Goal: Book appointment/travel/reservation

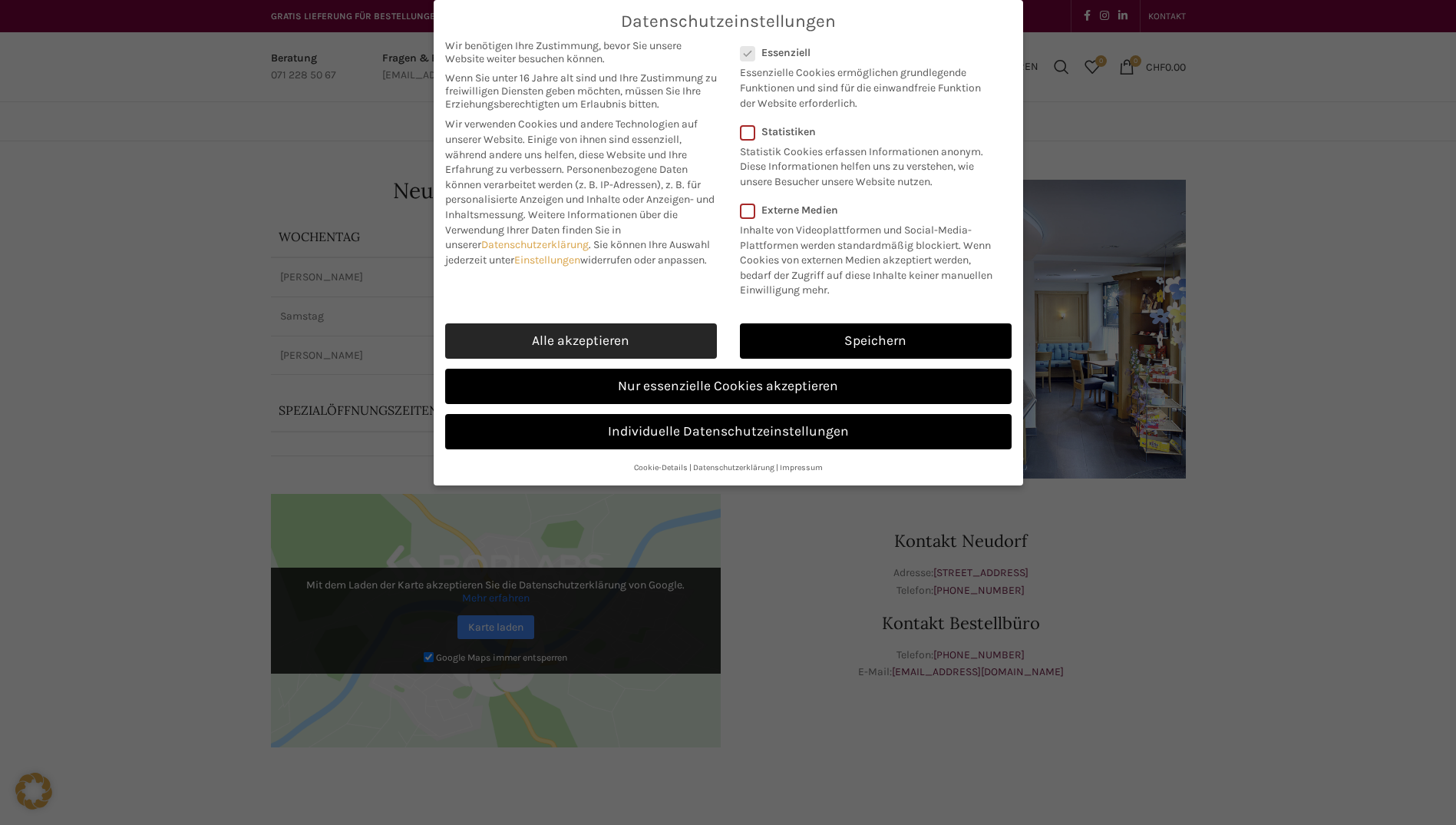
click at [622, 344] on link "Alle akzeptieren" at bounding box center [581, 341] width 272 height 35
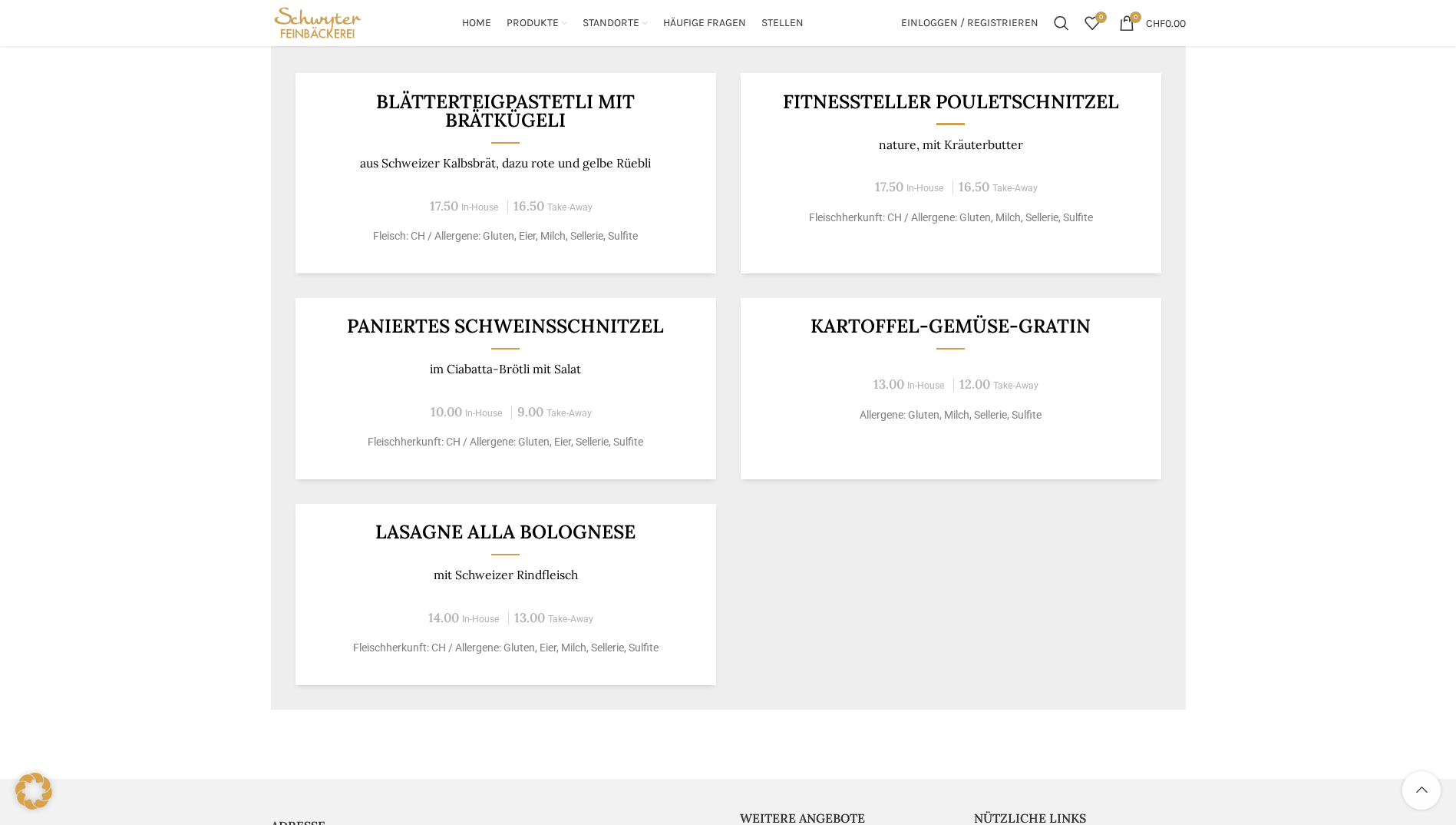
scroll to position [461, 0]
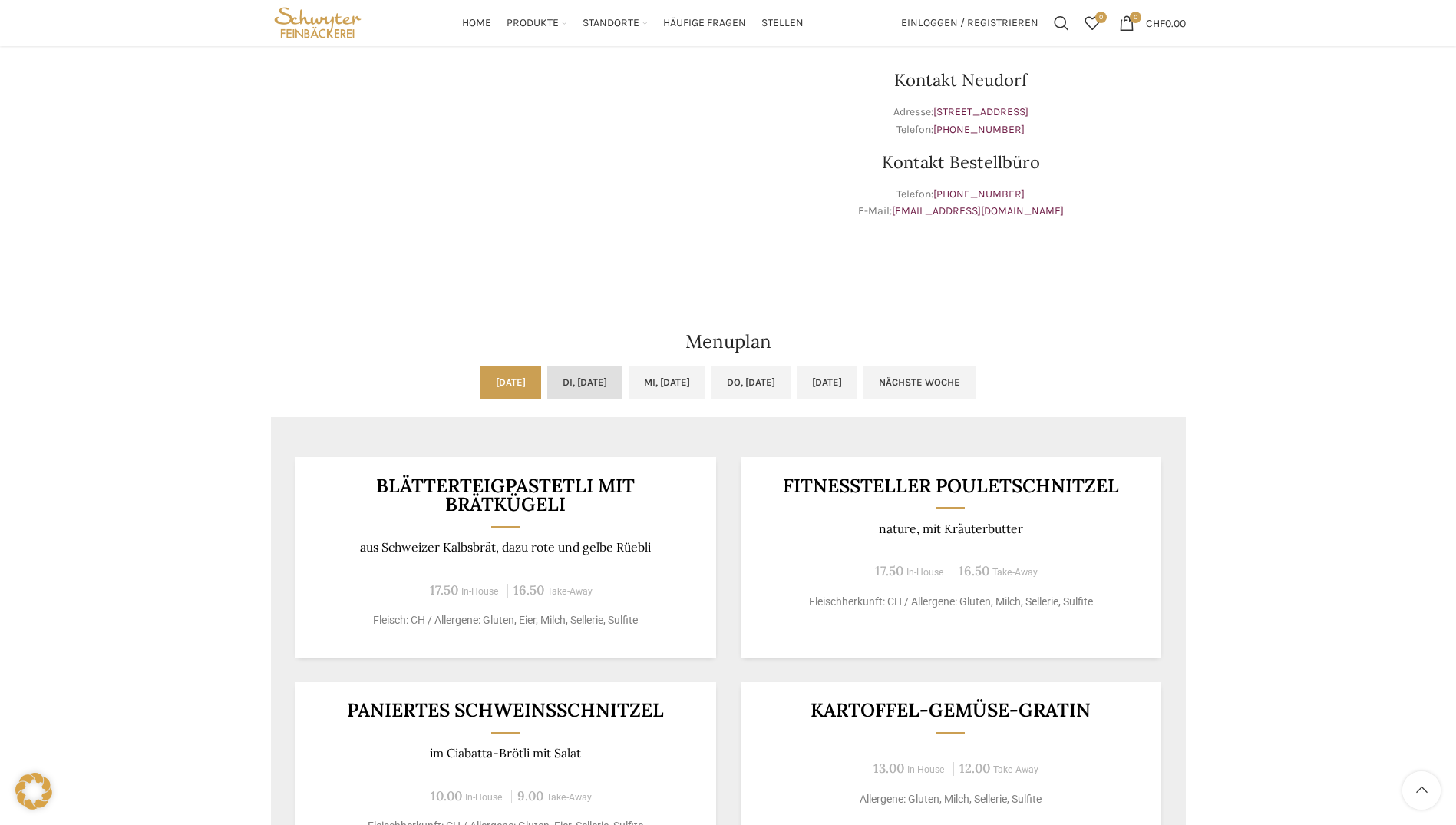
click at [571, 379] on link "Di, [DATE]" at bounding box center [585, 383] width 75 height 32
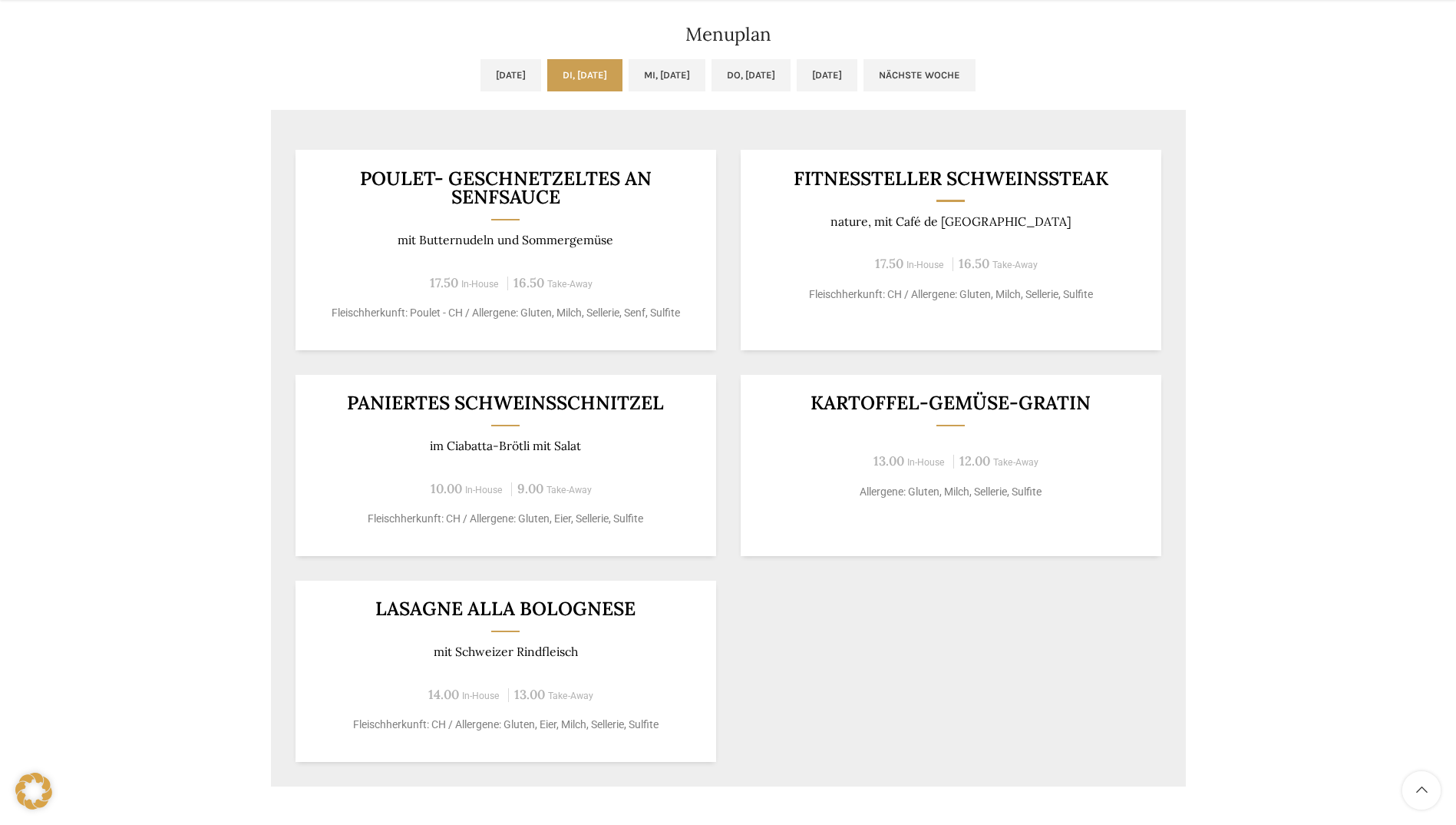
scroll to position [615, 0]
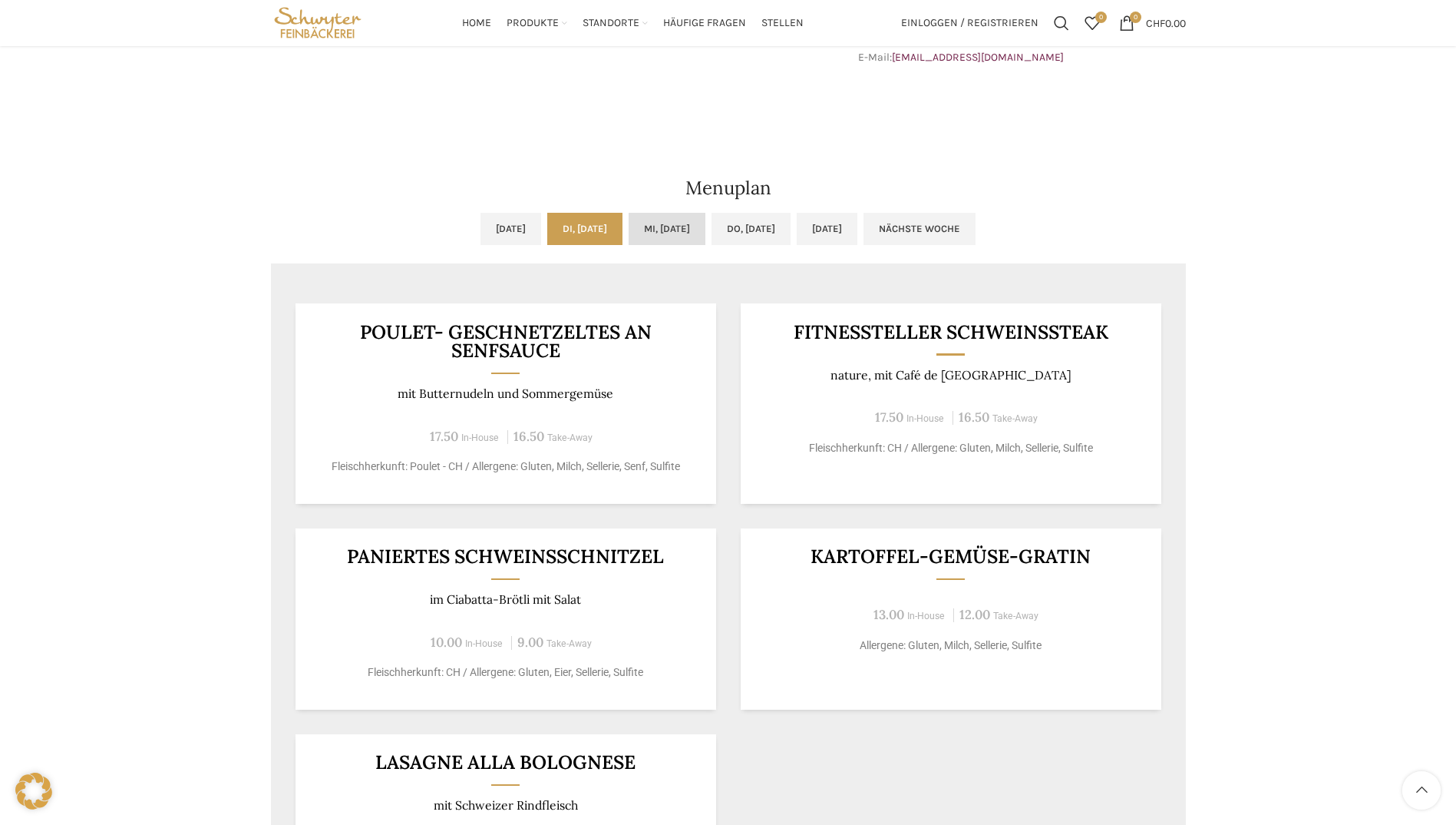
click at [646, 230] on link "Mi, [DATE]" at bounding box center [667, 229] width 77 height 32
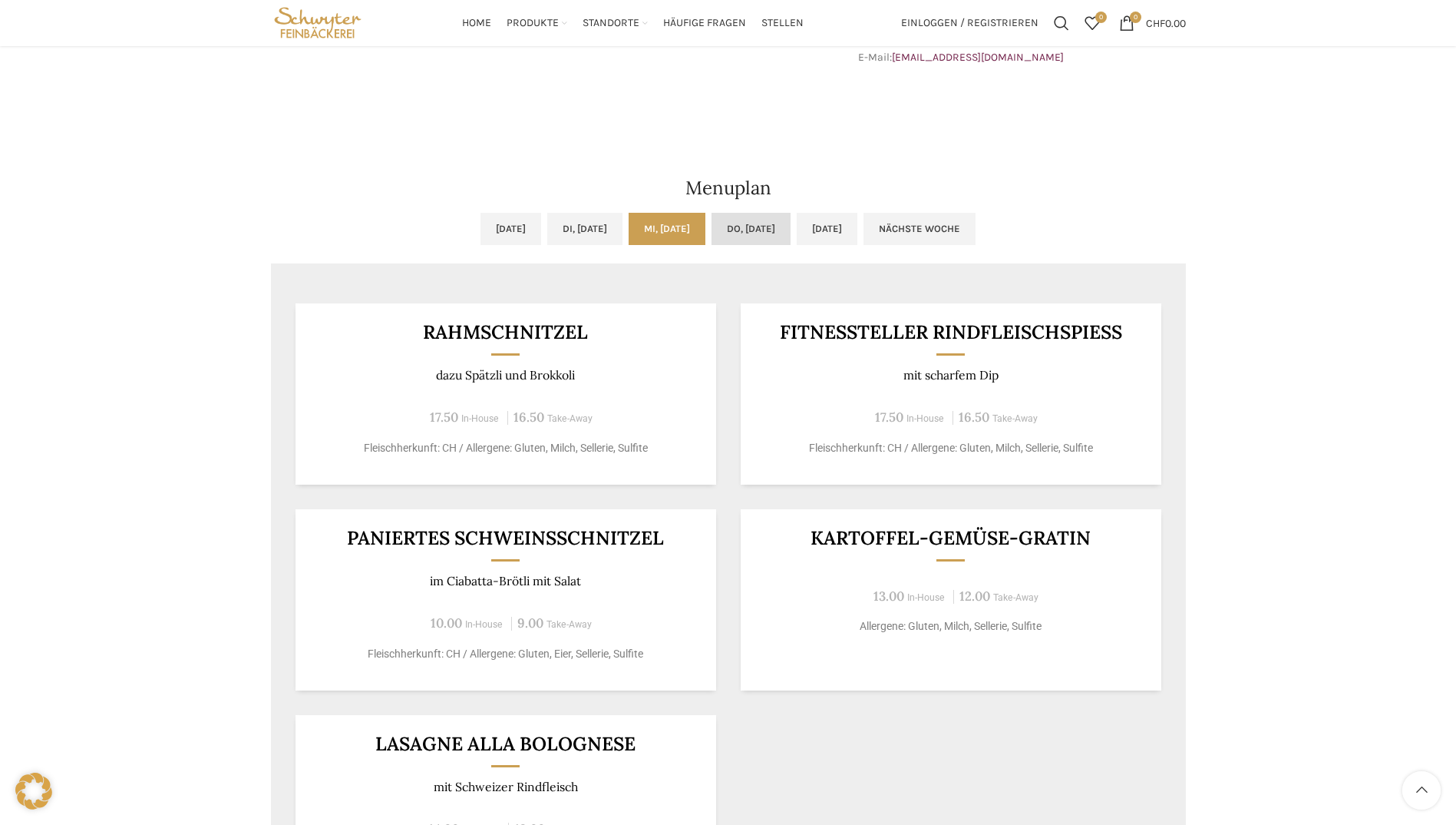
click at [751, 235] on link "Do, [DATE]" at bounding box center [750, 229] width 79 height 32
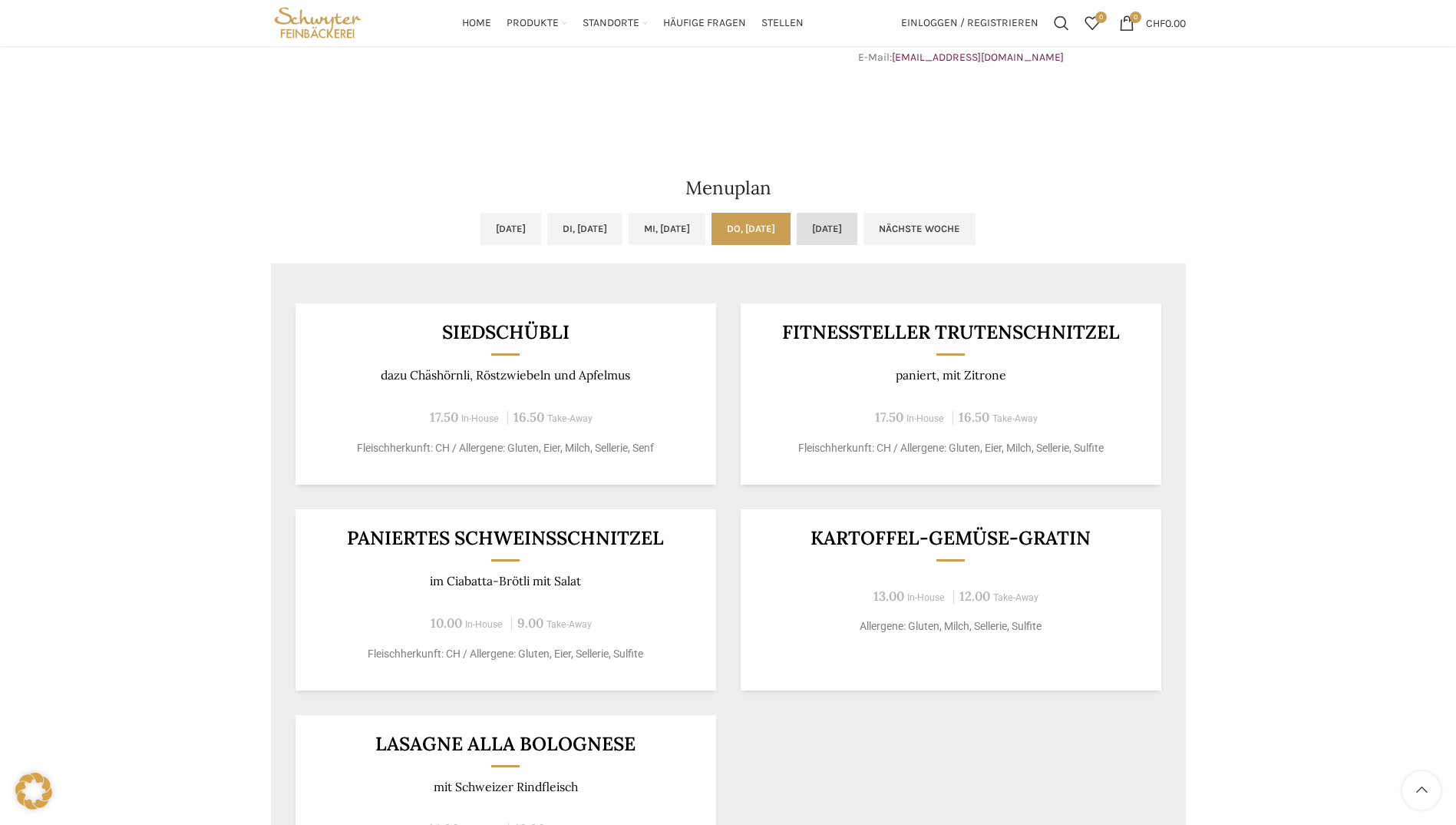
click at [858, 229] on link "[DATE]" at bounding box center [827, 229] width 61 height 32
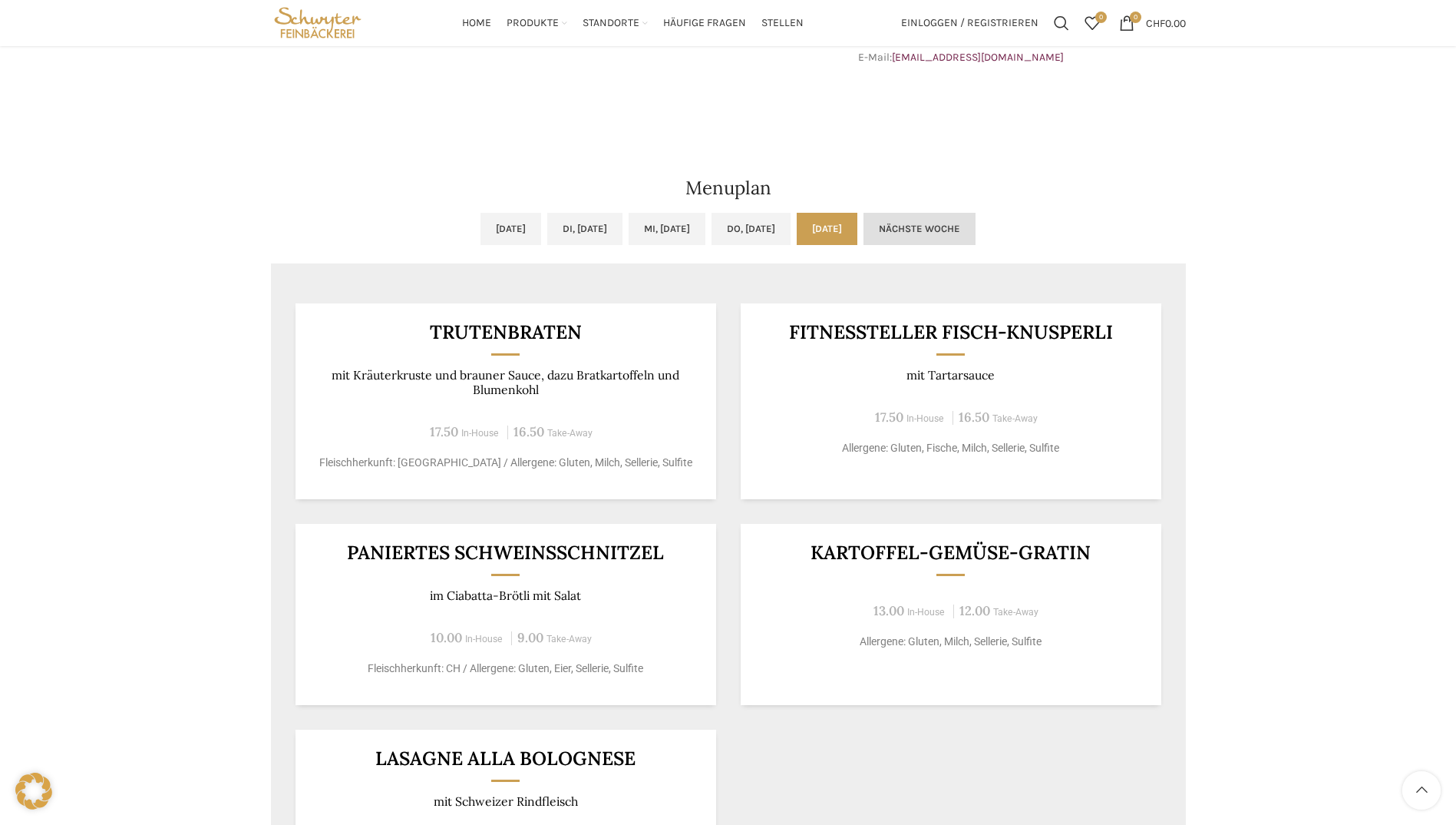
click at [951, 240] on link "Nächste Woche" at bounding box center [920, 229] width 112 height 32
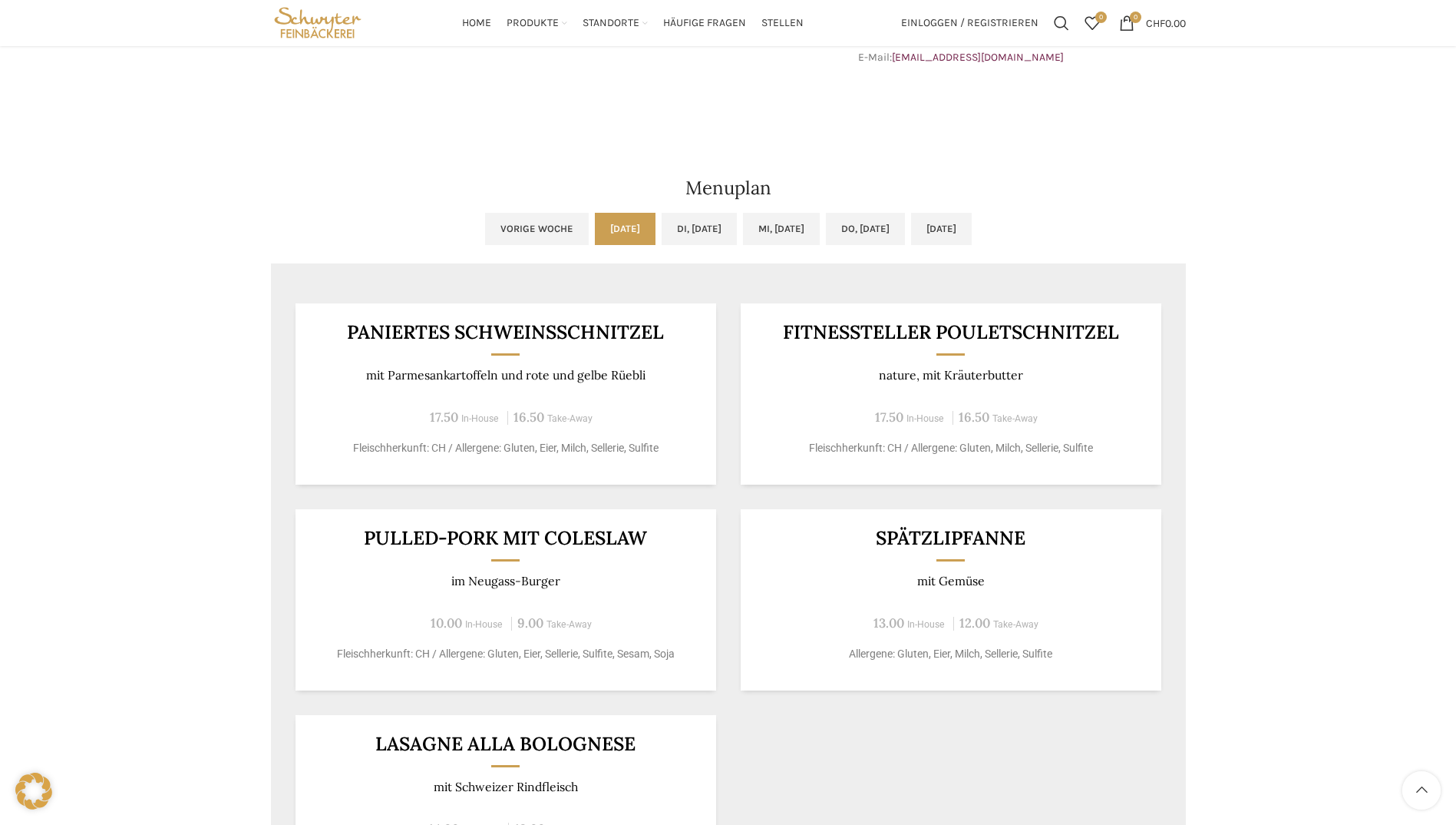
scroll to position [692, 0]
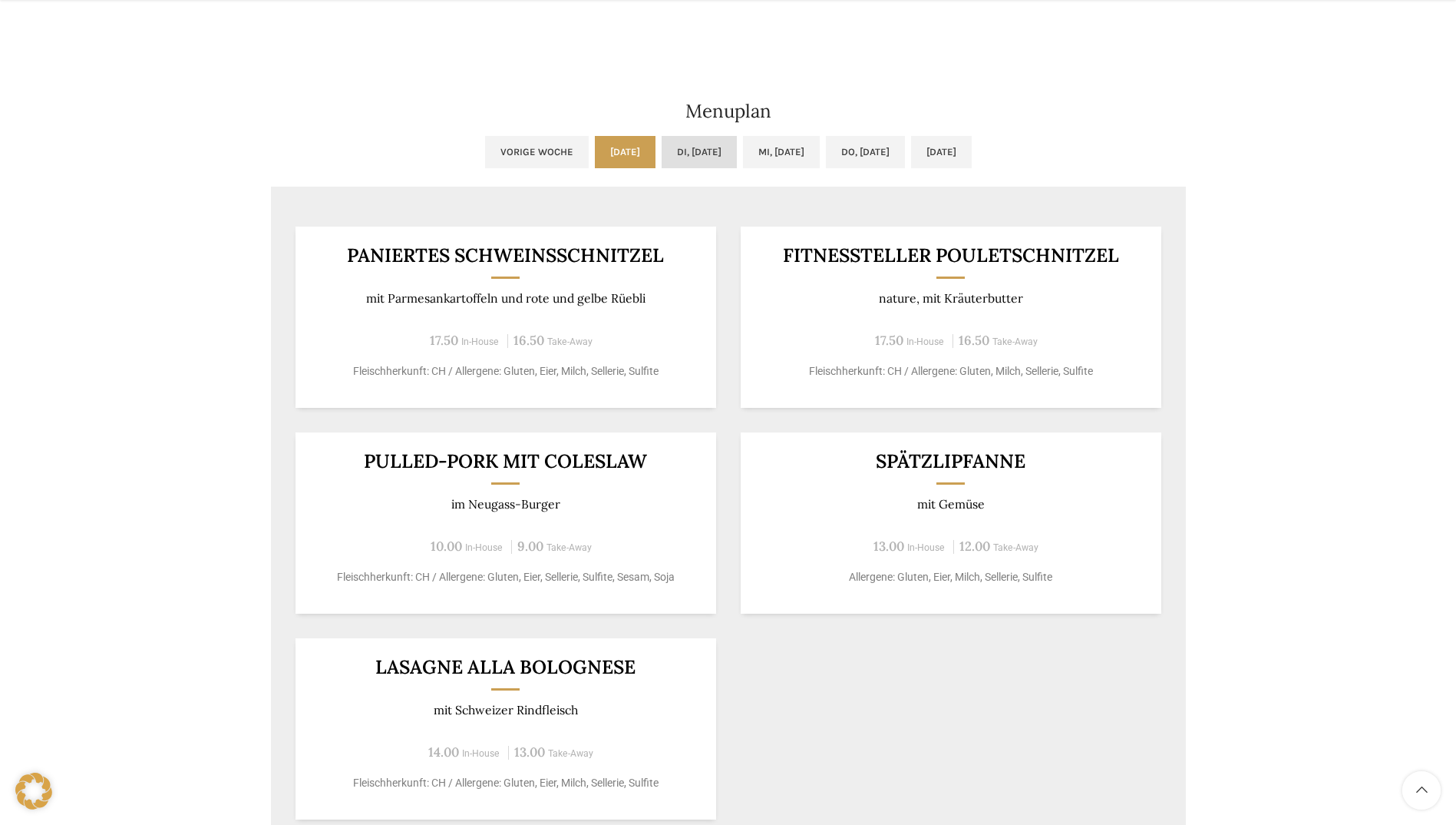
click at [662, 154] on link "Di, [DATE]" at bounding box center [699, 152] width 75 height 32
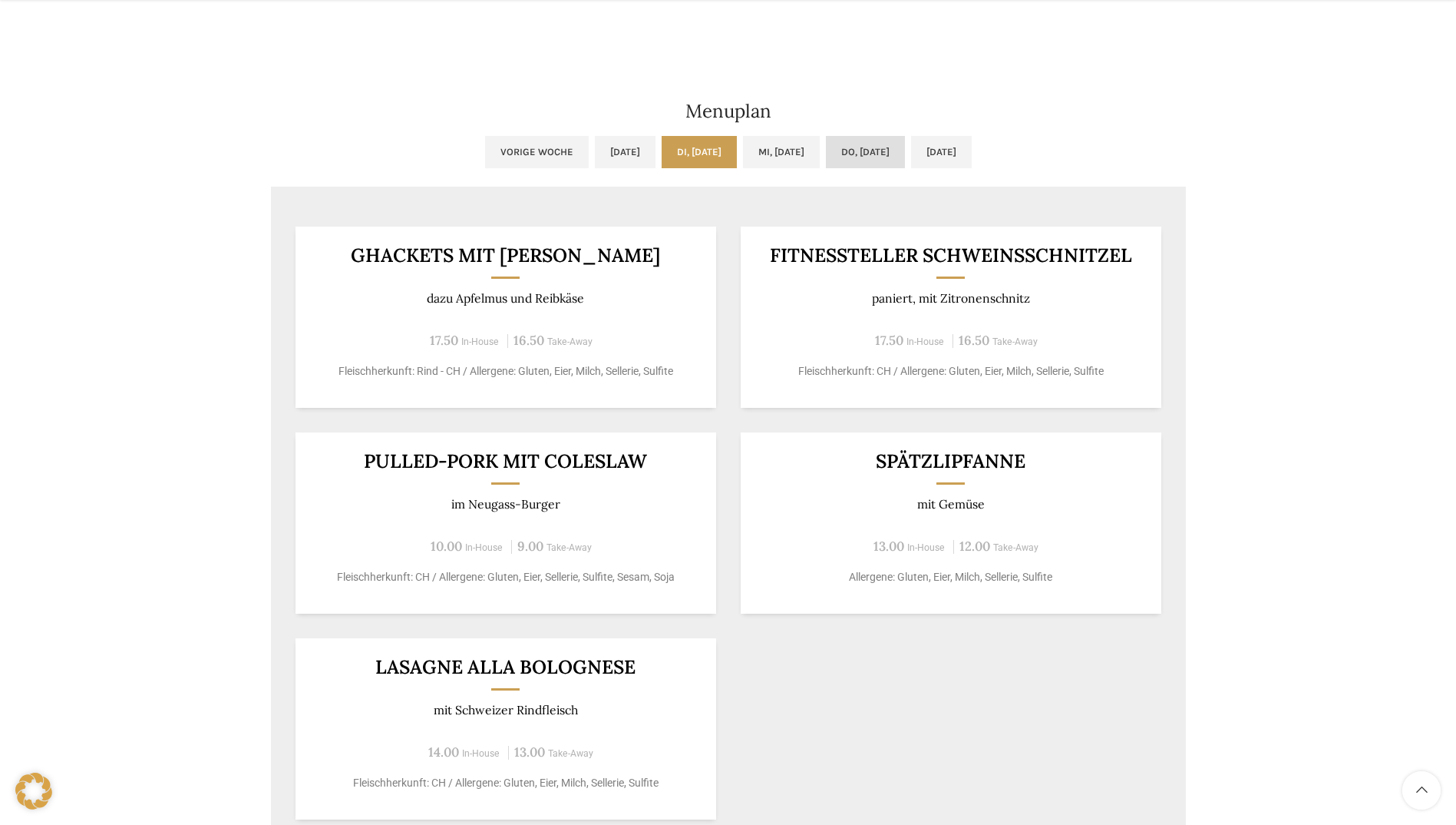
click at [864, 152] on link "Do, [DATE]" at bounding box center [865, 152] width 79 height 32
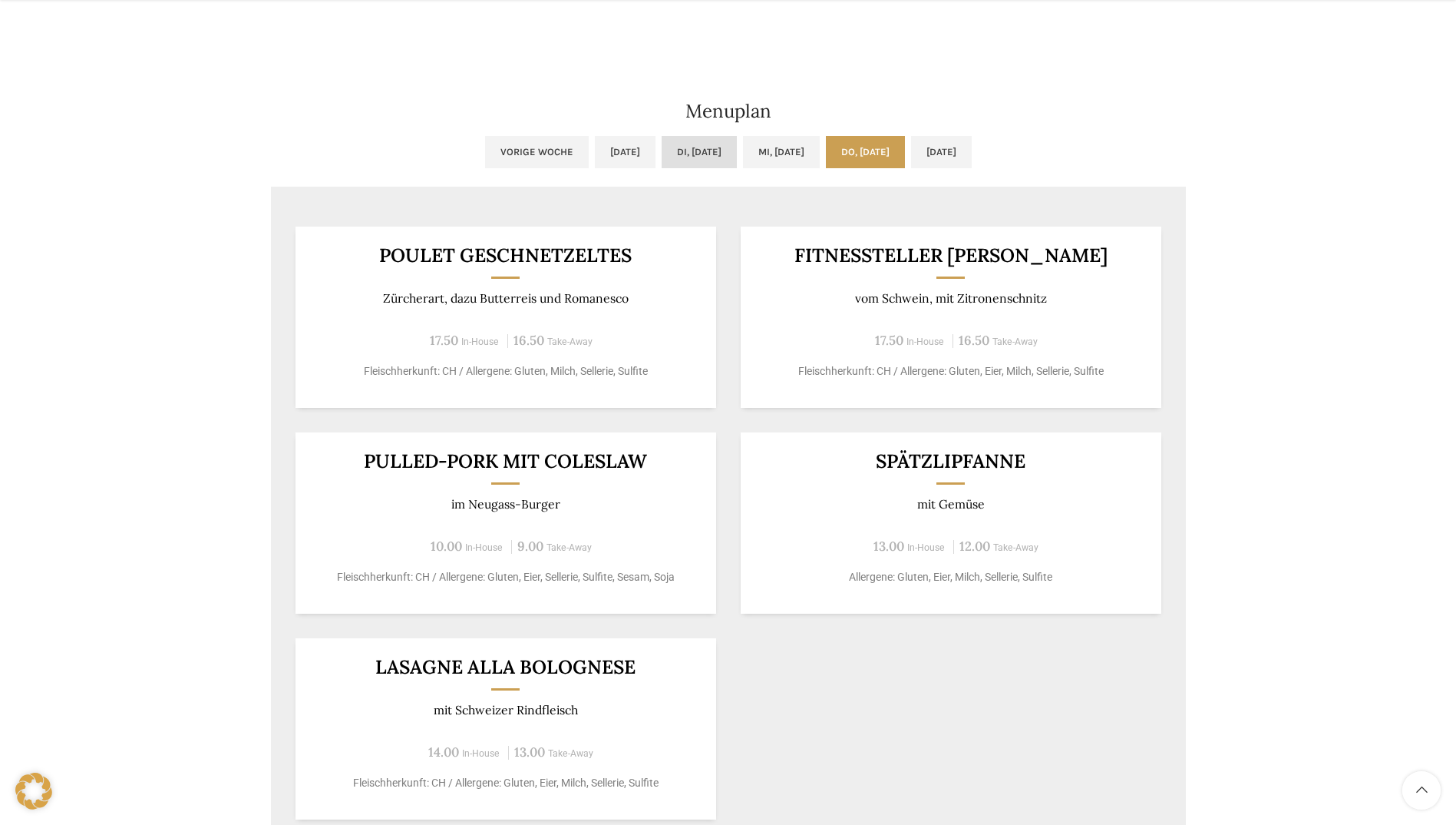
click at [662, 150] on link "Di, [DATE]" at bounding box center [699, 152] width 75 height 32
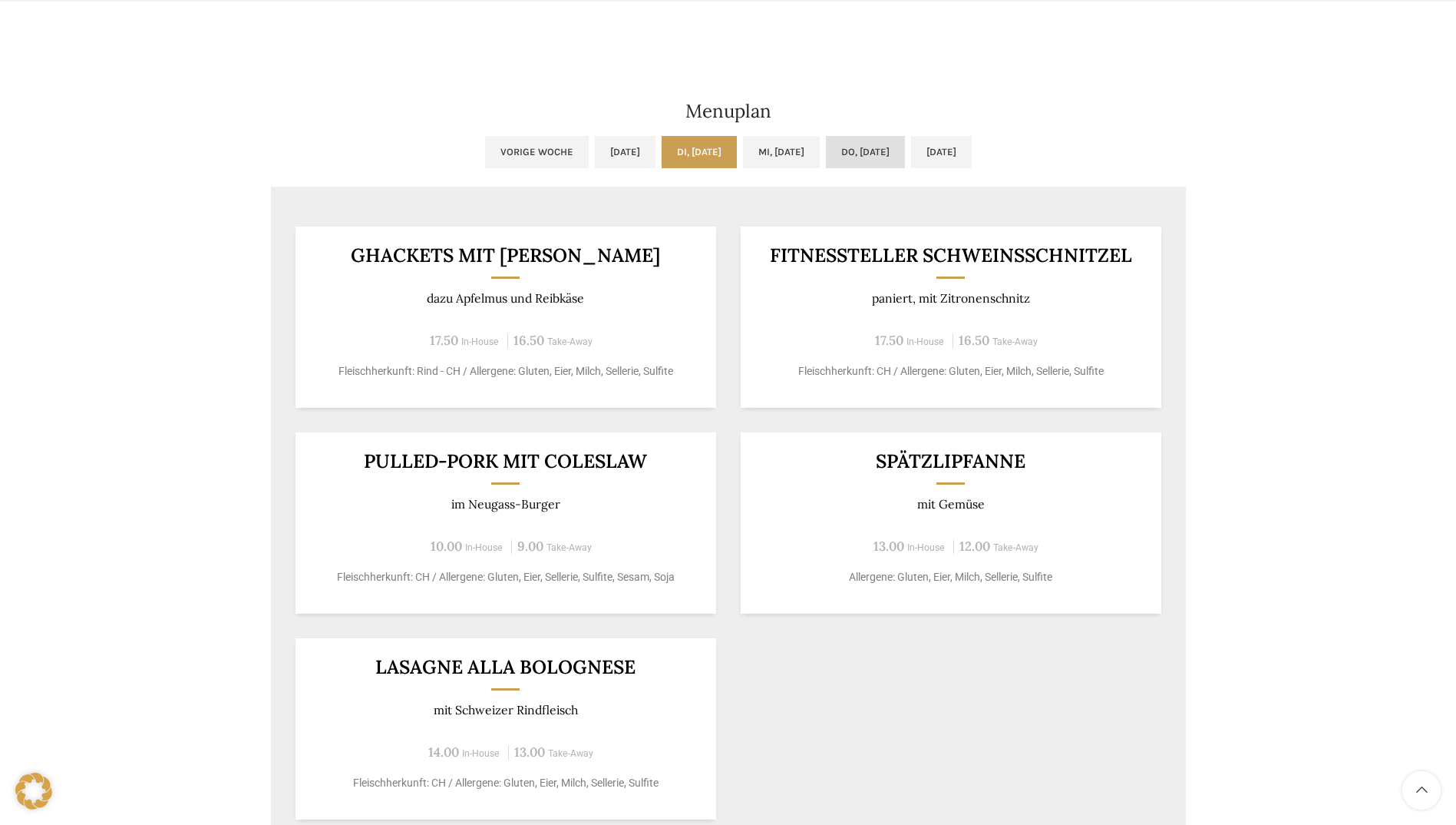
click at [862, 153] on link "Do, [DATE]" at bounding box center [865, 152] width 79 height 32
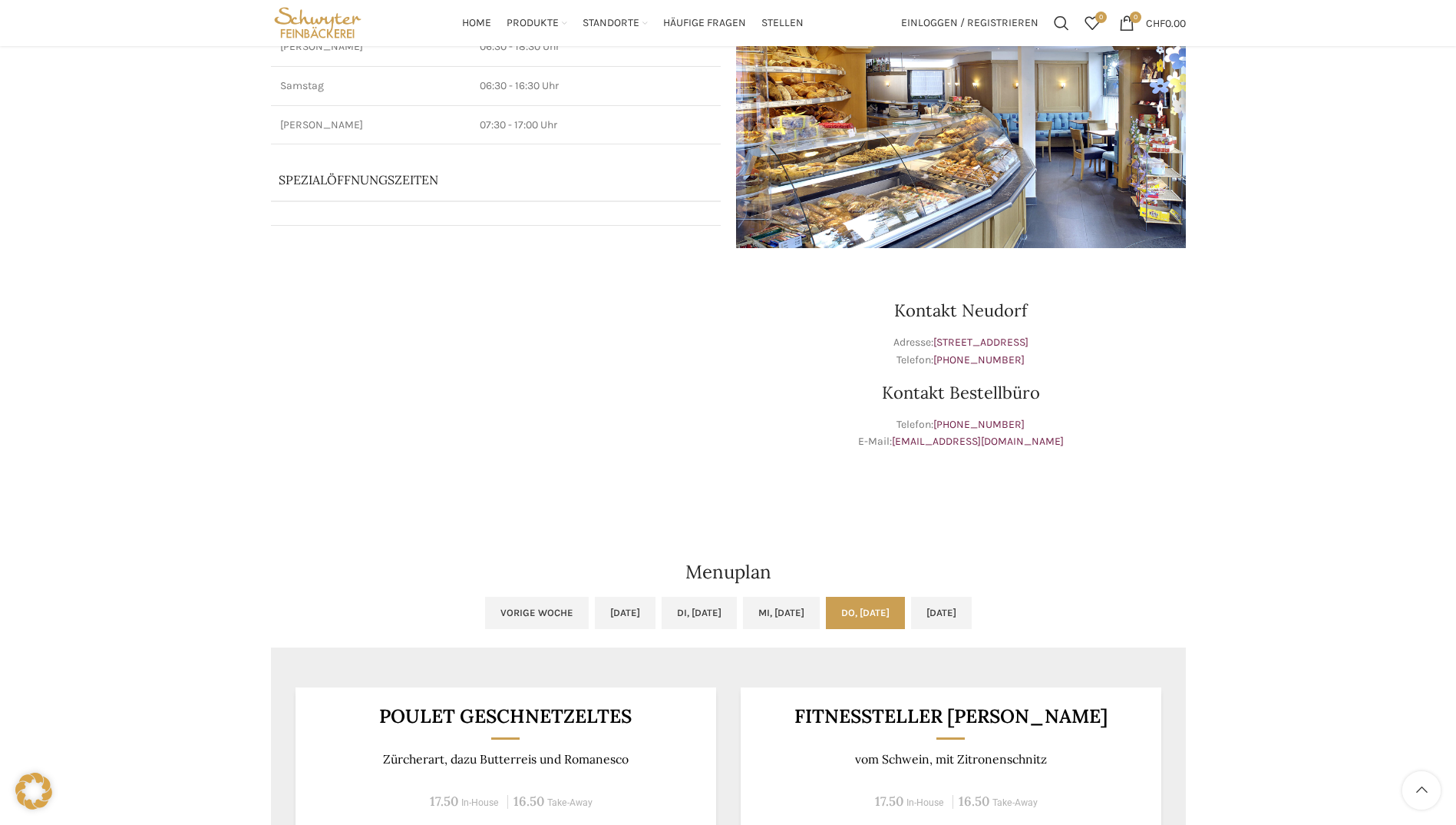
scroll to position [0, 0]
